Goal: Complete application form

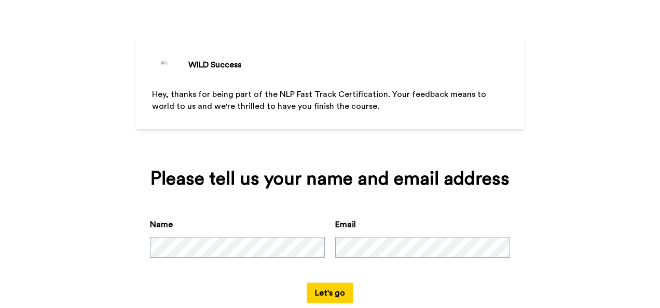
scroll to position [55, 0]
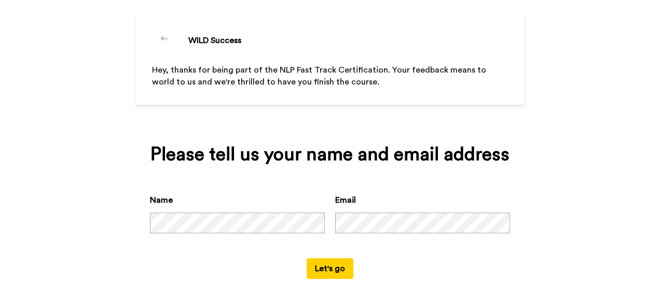
click at [328, 273] on button "Let's go" at bounding box center [330, 269] width 47 height 21
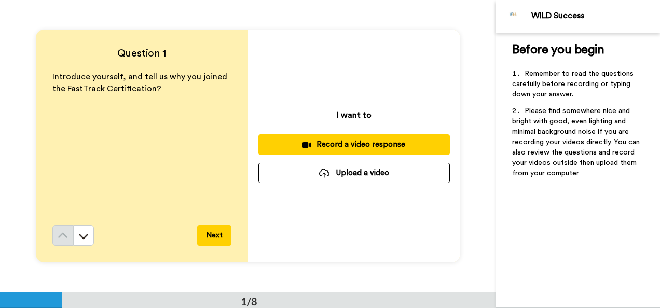
click at [344, 146] on div "Record a video response" at bounding box center [354, 144] width 175 height 11
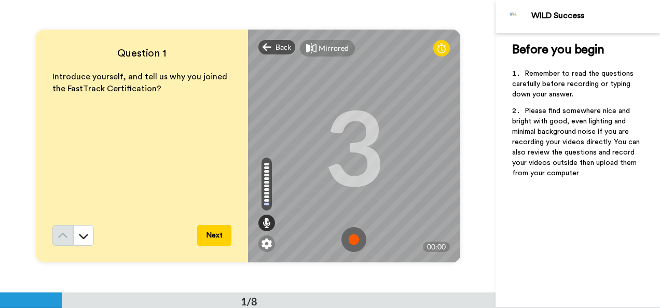
click at [351, 241] on img at bounding box center [354, 239] width 25 height 25
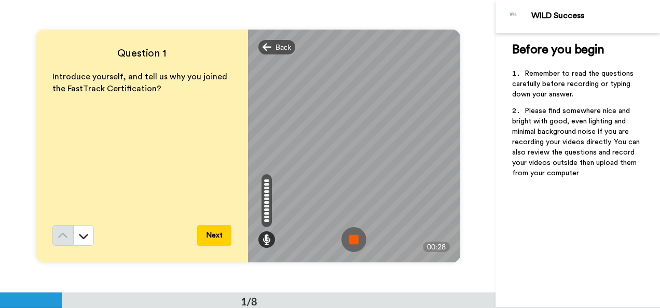
click at [213, 237] on button "Next" at bounding box center [214, 235] width 34 height 21
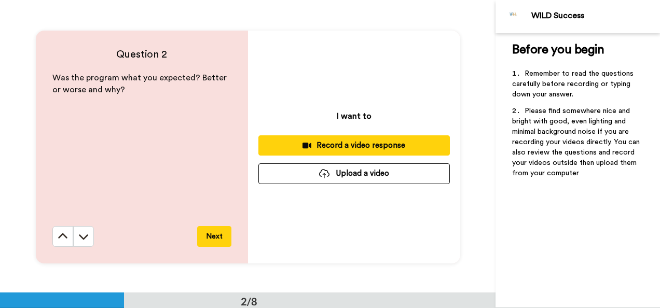
scroll to position [293, 0]
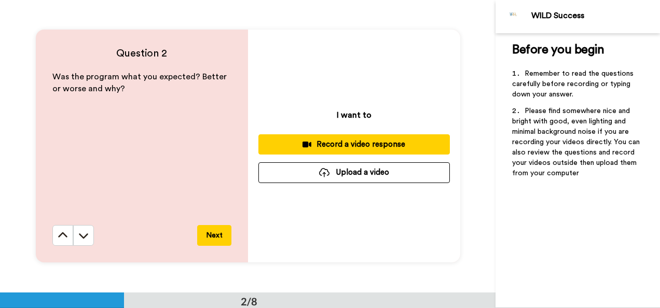
click at [352, 144] on div "Record a video response" at bounding box center [354, 144] width 175 height 11
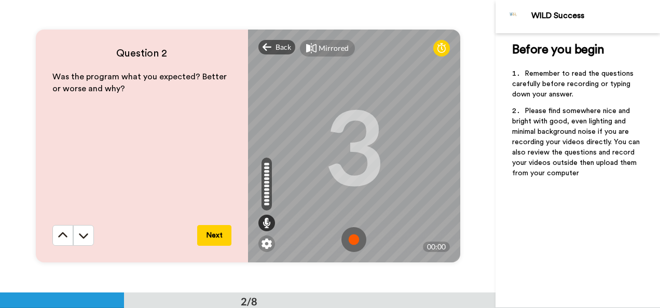
click at [354, 238] on img at bounding box center [354, 239] width 25 height 25
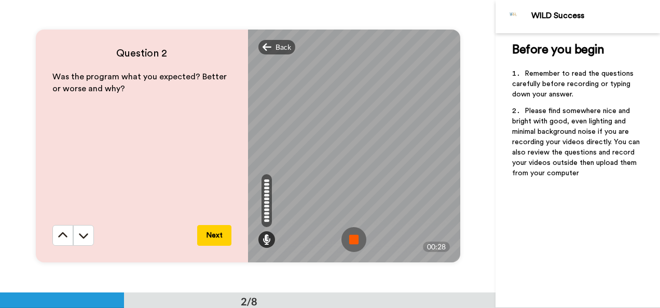
click at [351, 238] on img at bounding box center [354, 239] width 25 height 25
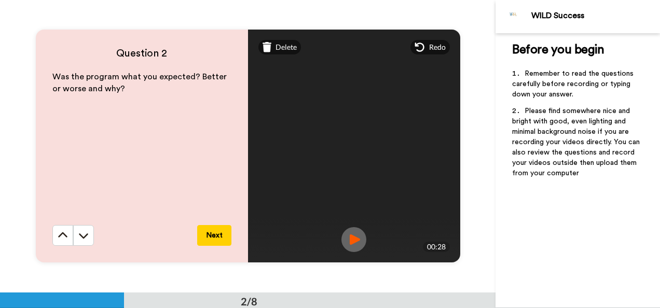
click at [213, 237] on button "Next" at bounding box center [214, 235] width 34 height 21
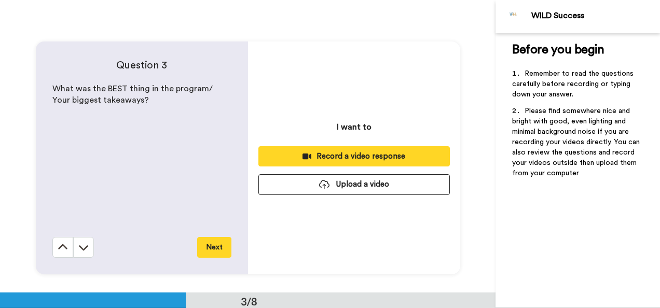
scroll to position [586, 0]
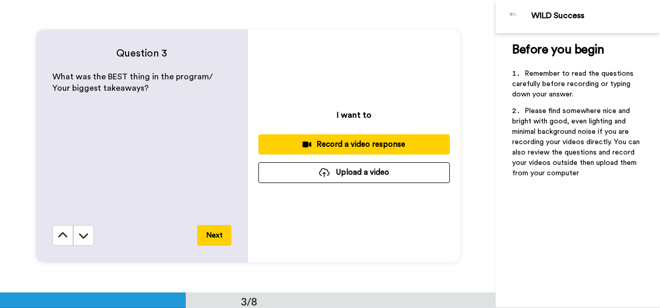
click at [354, 146] on div "Record a video response" at bounding box center [354, 144] width 175 height 11
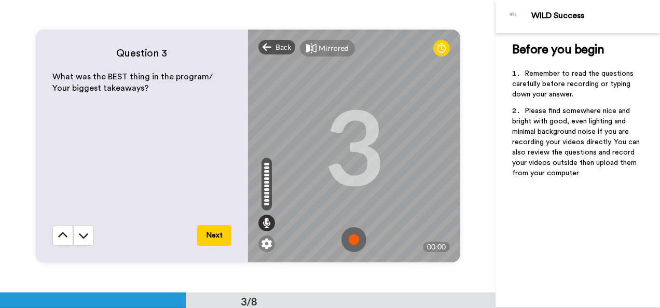
click at [352, 242] on img at bounding box center [354, 239] width 25 height 25
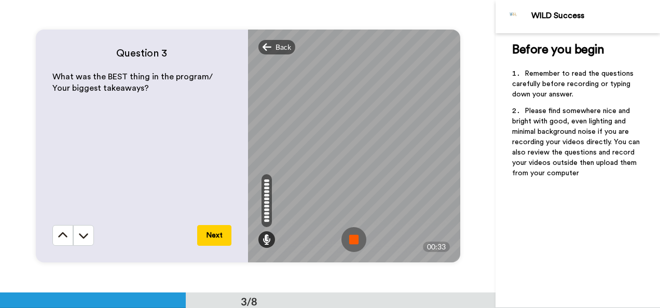
click at [352, 241] on img at bounding box center [354, 239] width 25 height 25
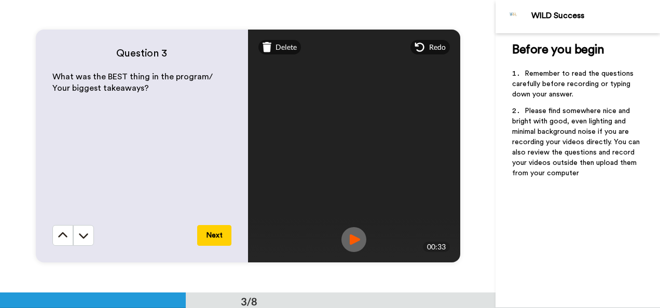
click at [218, 234] on button "Next" at bounding box center [214, 235] width 34 height 21
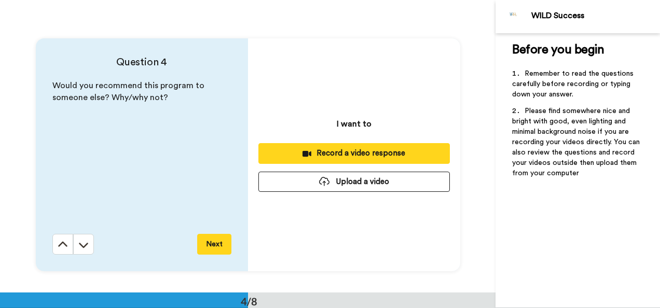
scroll to position [878, 0]
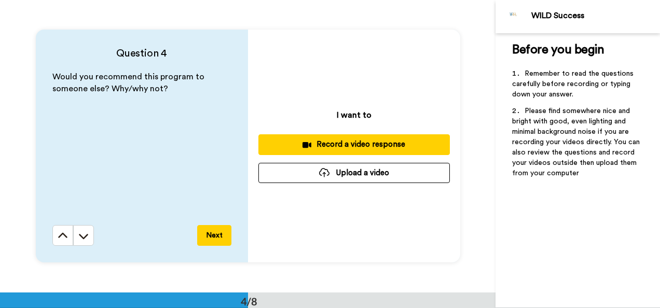
click at [359, 143] on div "Record a video response" at bounding box center [354, 144] width 175 height 11
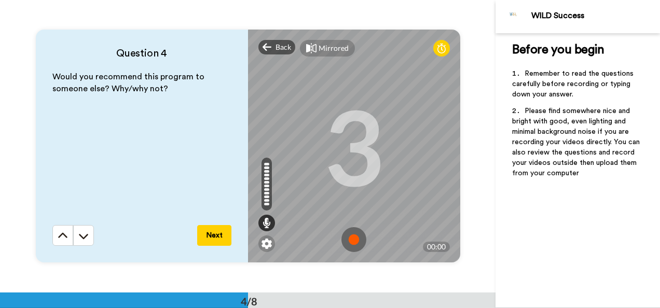
click at [352, 241] on img at bounding box center [354, 239] width 25 height 25
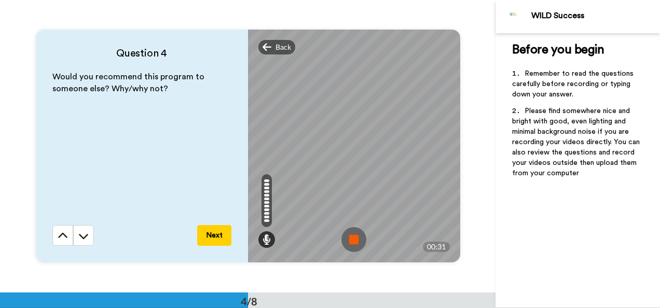
click at [352, 241] on img at bounding box center [354, 239] width 25 height 25
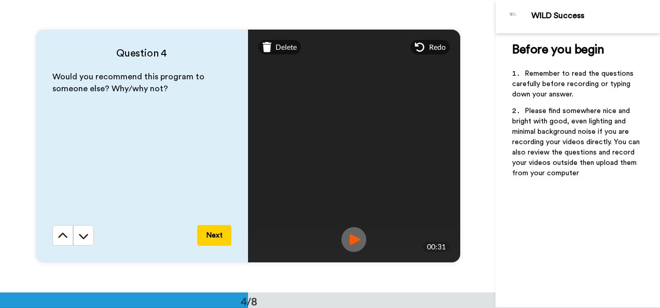
click at [216, 235] on button "Next" at bounding box center [214, 235] width 34 height 21
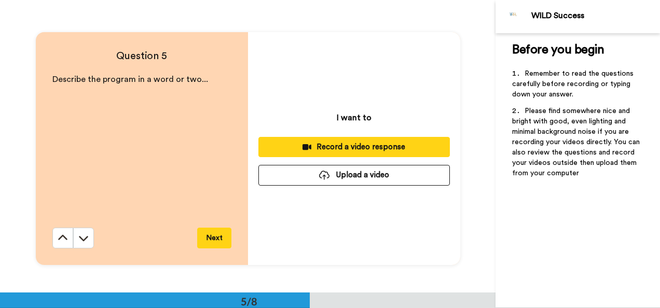
scroll to position [1171, 0]
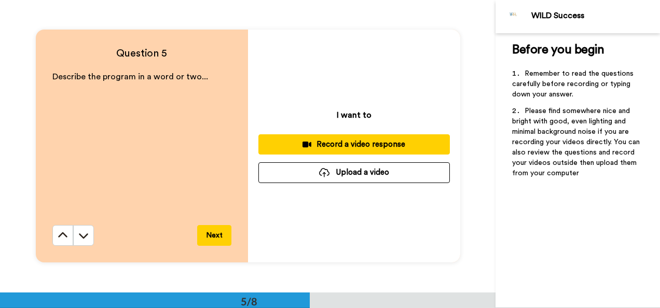
click at [351, 146] on div "Record a video response" at bounding box center [354, 144] width 175 height 11
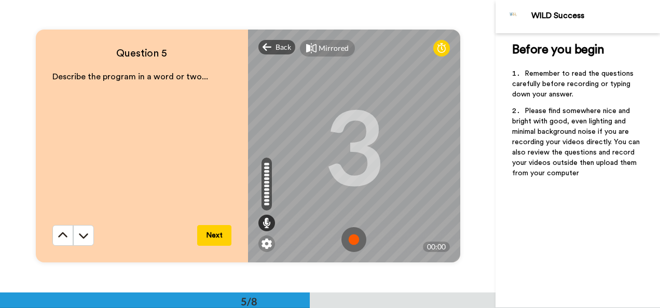
click at [350, 241] on img at bounding box center [354, 239] width 25 height 25
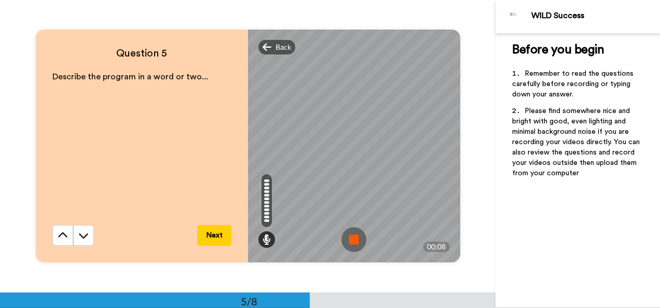
click at [350, 241] on img at bounding box center [354, 239] width 25 height 25
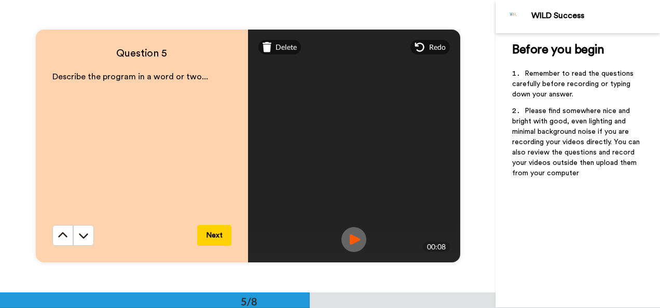
click at [210, 237] on button "Next" at bounding box center [214, 235] width 34 height 21
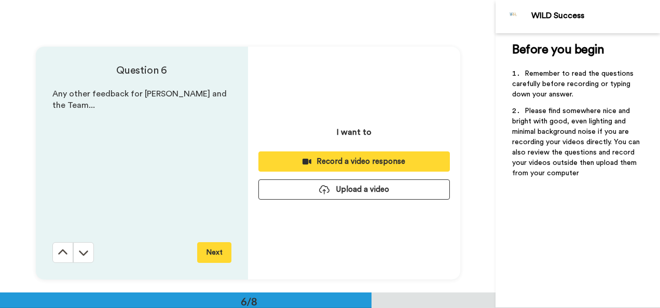
scroll to position [1463, 0]
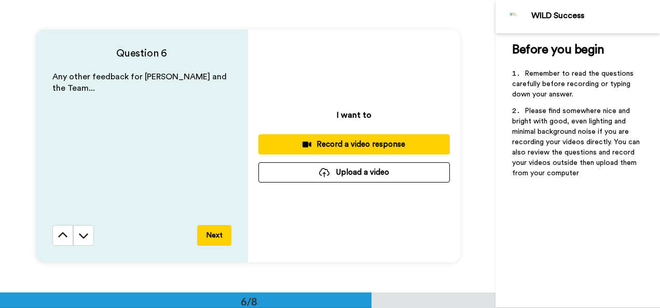
click at [355, 144] on div "Record a video response" at bounding box center [354, 144] width 175 height 11
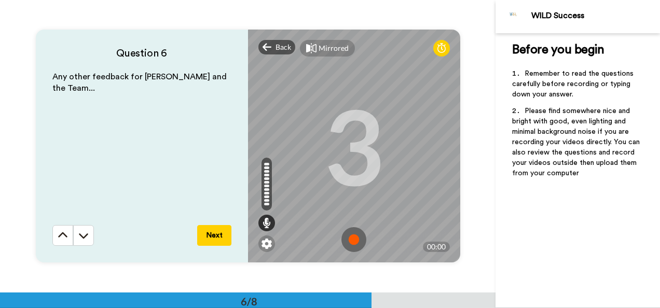
click at [354, 242] on img at bounding box center [354, 239] width 25 height 25
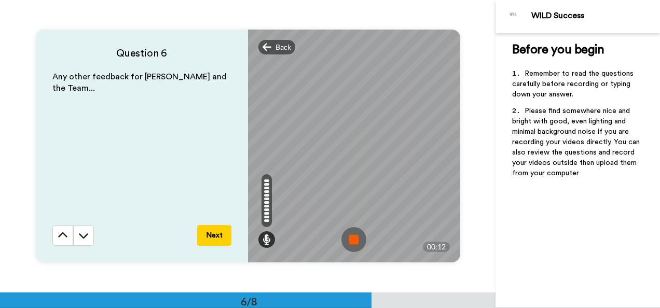
click at [354, 242] on img at bounding box center [354, 239] width 25 height 25
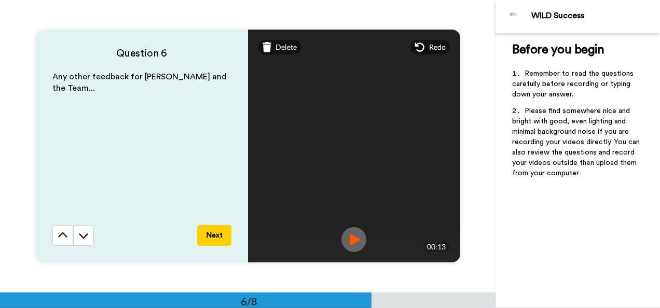
click at [210, 234] on button "Next" at bounding box center [214, 235] width 34 height 21
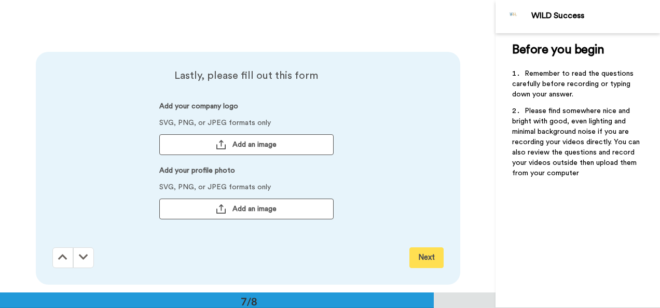
scroll to position [1756, 0]
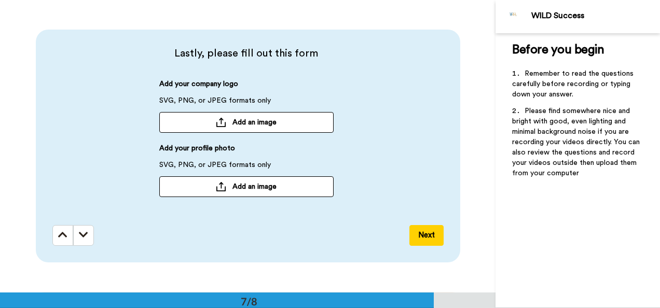
click at [245, 185] on span "Add an image" at bounding box center [255, 187] width 44 height 10
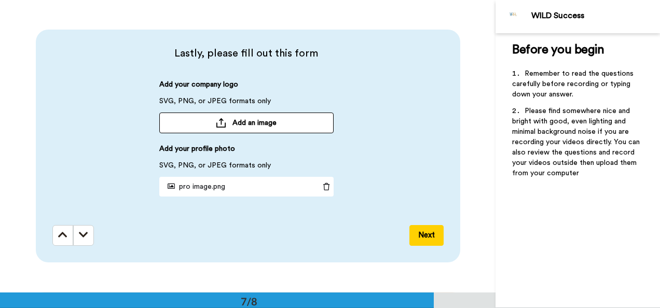
click at [429, 239] on button "Next" at bounding box center [427, 235] width 34 height 21
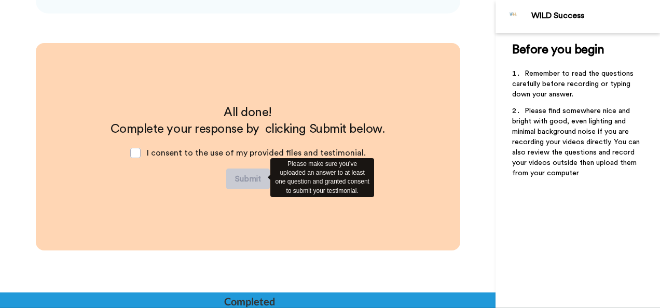
scroll to position [2006, 0]
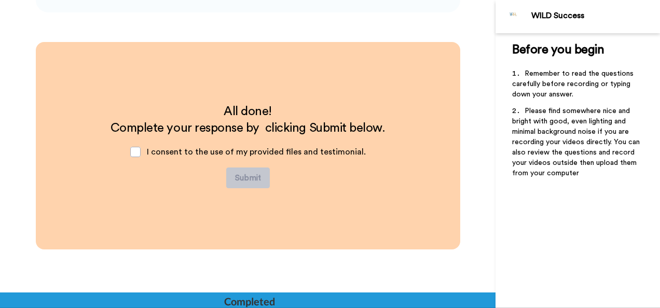
click at [145, 150] on div "I consent to the use of my provided files and testimonial." at bounding box center [248, 152] width 252 height 31
click at [137, 153] on span at bounding box center [135, 152] width 10 height 10
click at [248, 179] on button "Submit" at bounding box center [248, 178] width 44 height 21
